Goal: Navigation & Orientation: Find specific page/section

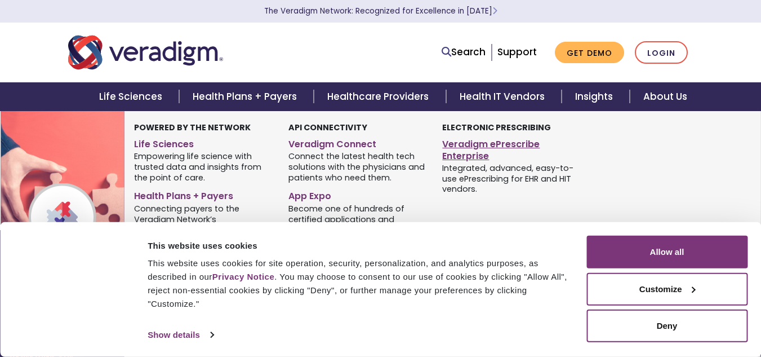
scroll to position [135, 0]
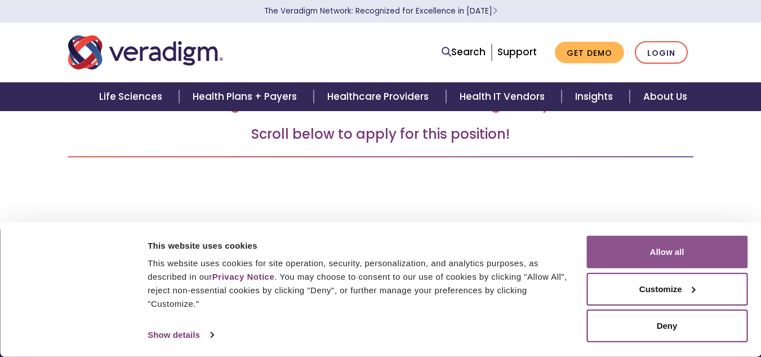
click at [611, 241] on button "Allow all" at bounding box center [666, 251] width 161 height 33
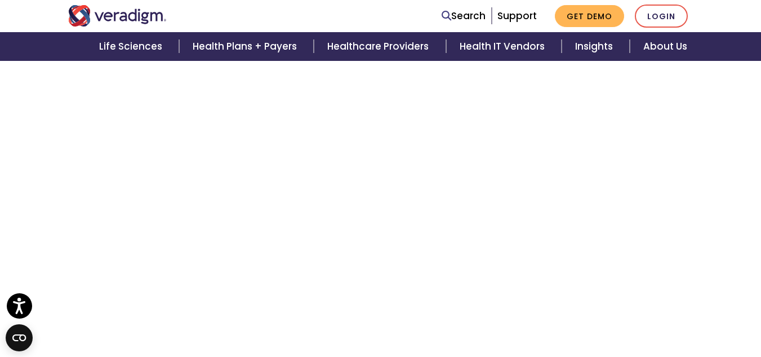
scroll to position [806, 0]
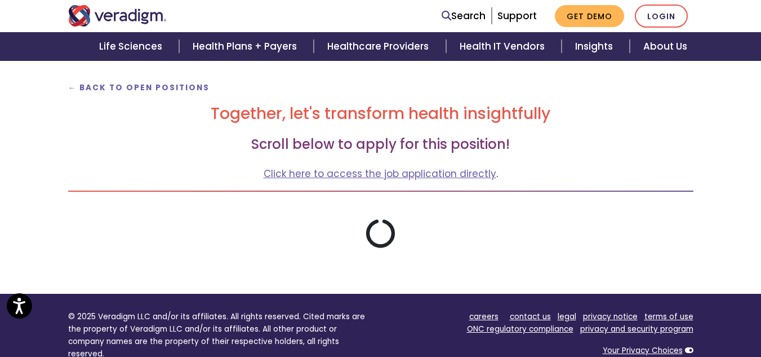
scroll to position [125, 0]
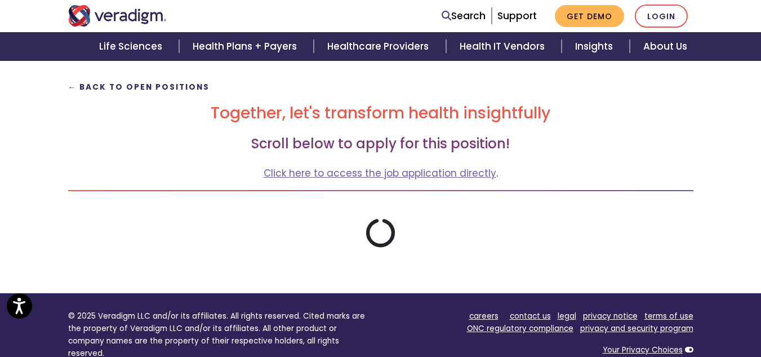
click at [193, 90] on strong "← Back to Open Positions" at bounding box center [139, 87] width 142 height 11
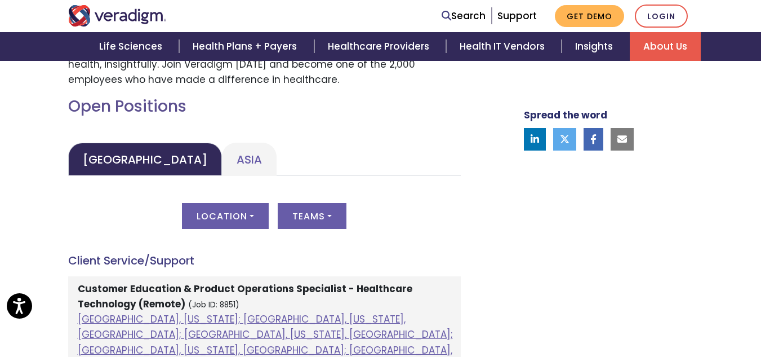
scroll to position [491, 0]
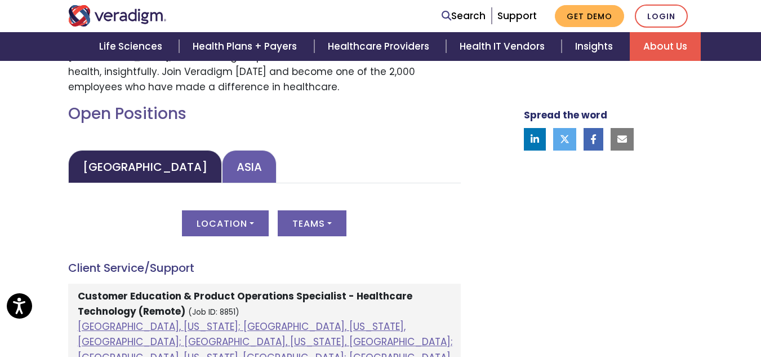
click at [222, 175] on link "Asia" at bounding box center [249, 166] width 55 height 33
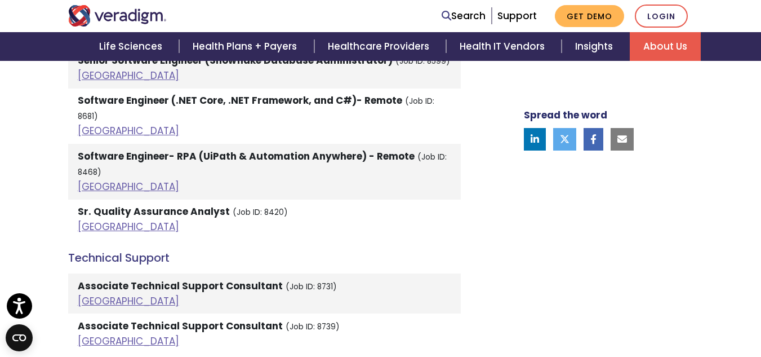
scroll to position [2110, 0]
click at [92, 293] on link "India" at bounding box center [128, 300] width 101 height 14
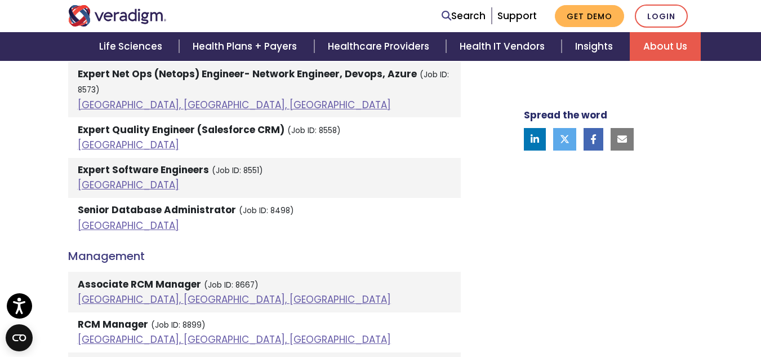
scroll to position [1487, 0]
click at [95, 219] on link "India" at bounding box center [128, 226] width 101 height 14
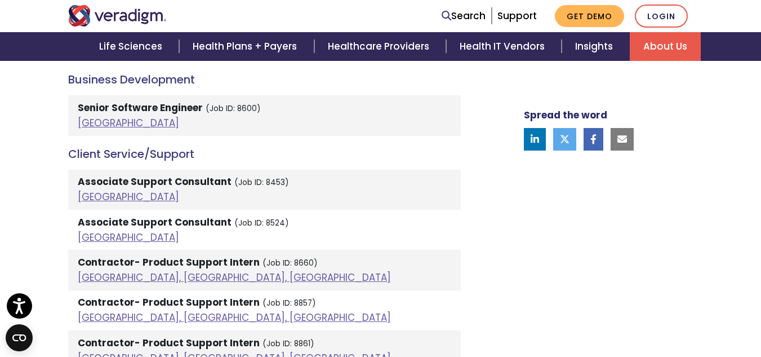
scroll to position [679, 0]
click at [90, 197] on link "India" at bounding box center [128, 196] width 101 height 14
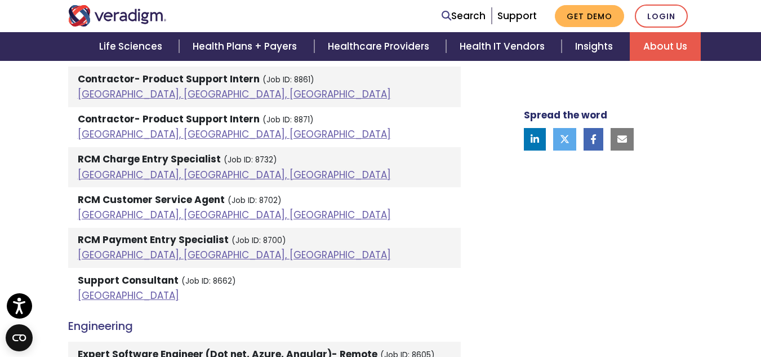
scroll to position [943, 0]
click at [96, 295] on link "India" at bounding box center [128, 295] width 101 height 14
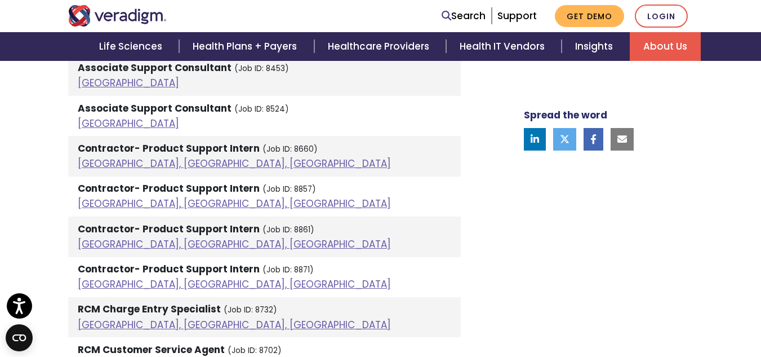
scroll to position [801, 0]
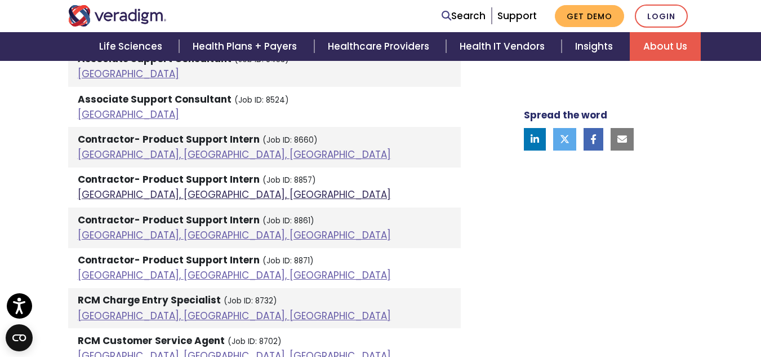
click at [179, 195] on link "Pune, Maharashtra, India" at bounding box center [234, 195] width 313 height 14
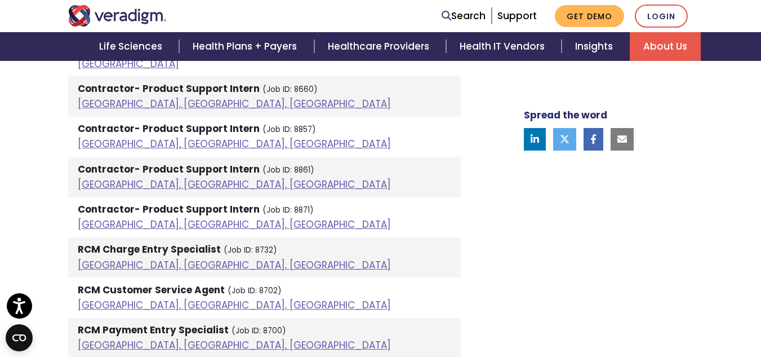
scroll to position [853, 0]
